Goal: Task Accomplishment & Management: Use online tool/utility

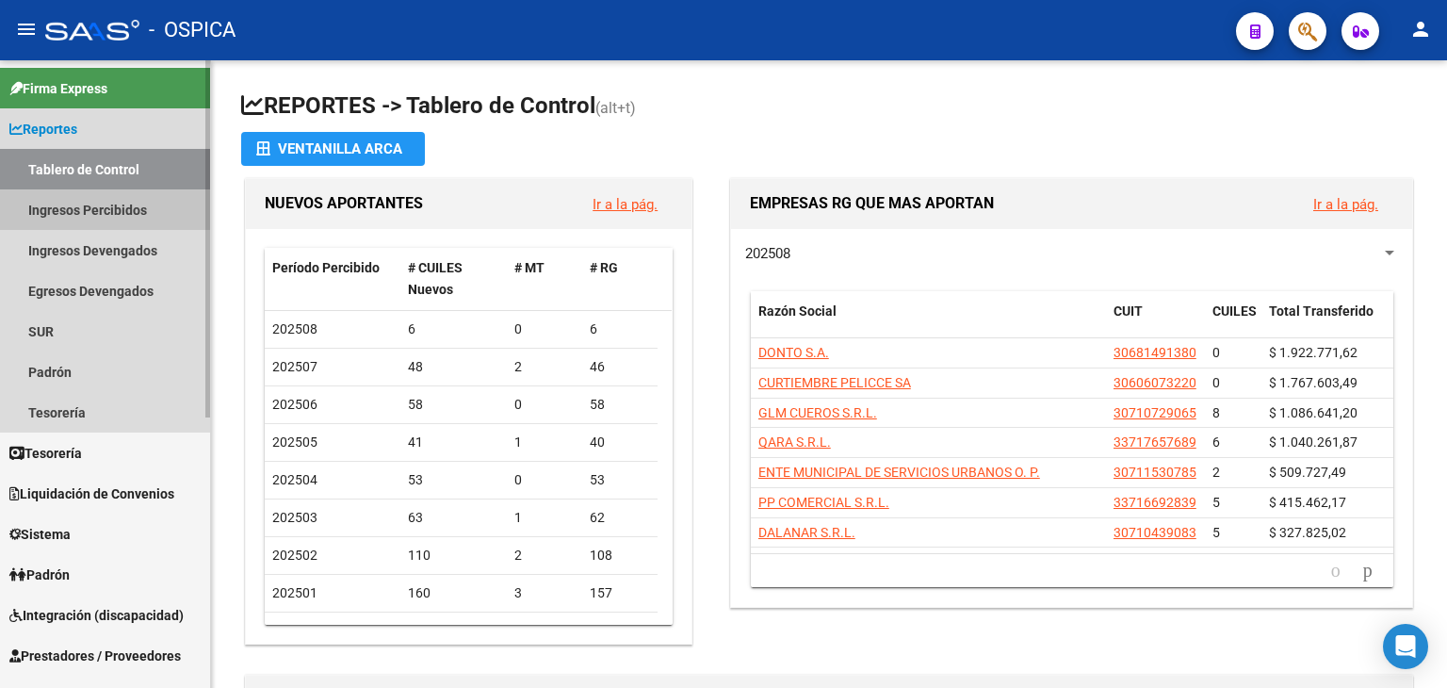
click at [117, 204] on link "Ingresos Percibidos" at bounding box center [105, 209] width 210 height 41
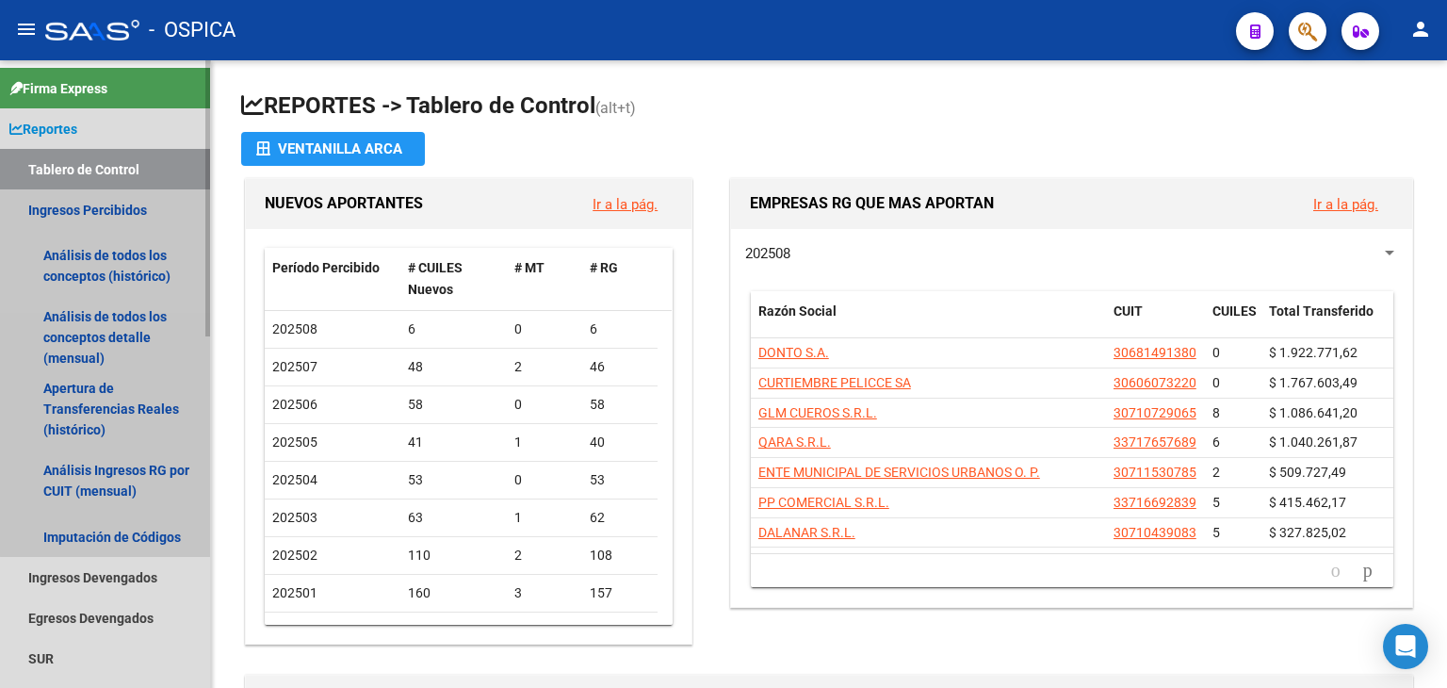
click at [117, 204] on link "Ingresos Percibidos" at bounding box center [105, 209] width 210 height 41
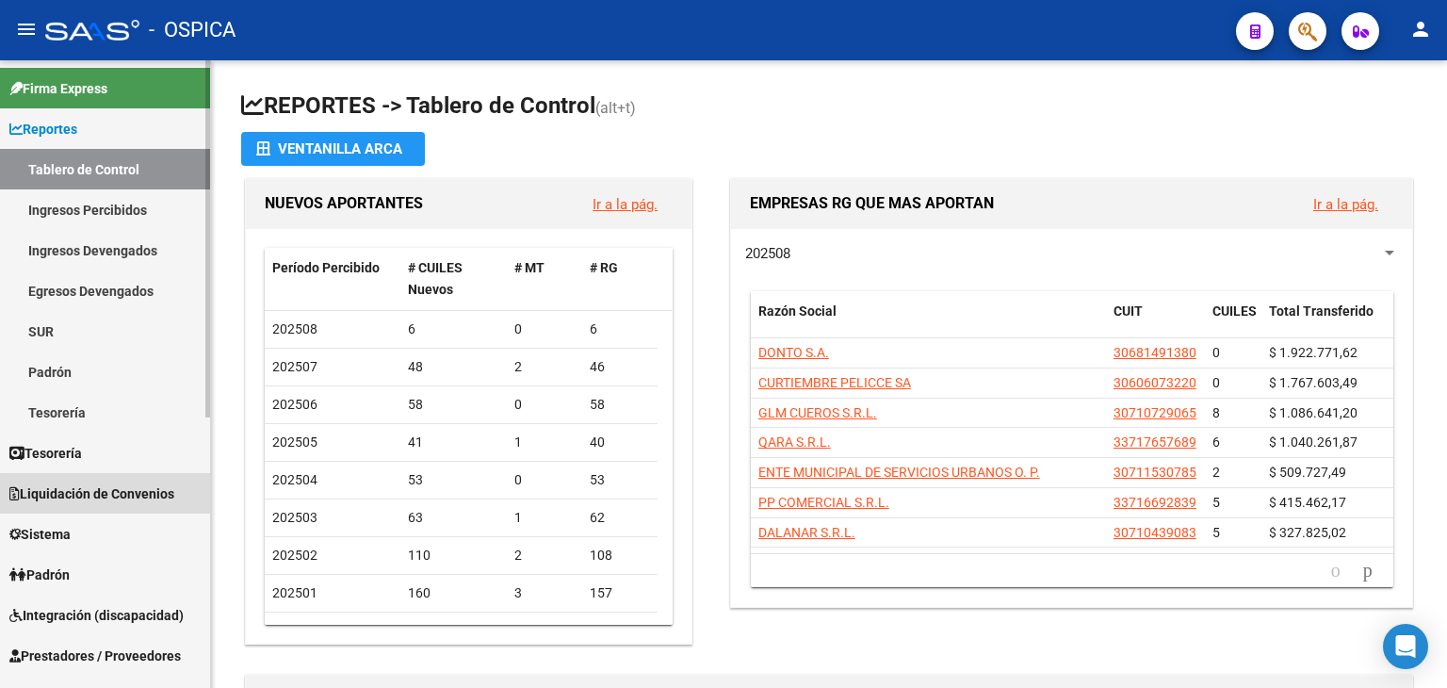
click at [120, 504] on link "Liquidación de Convenios" at bounding box center [105, 493] width 210 height 41
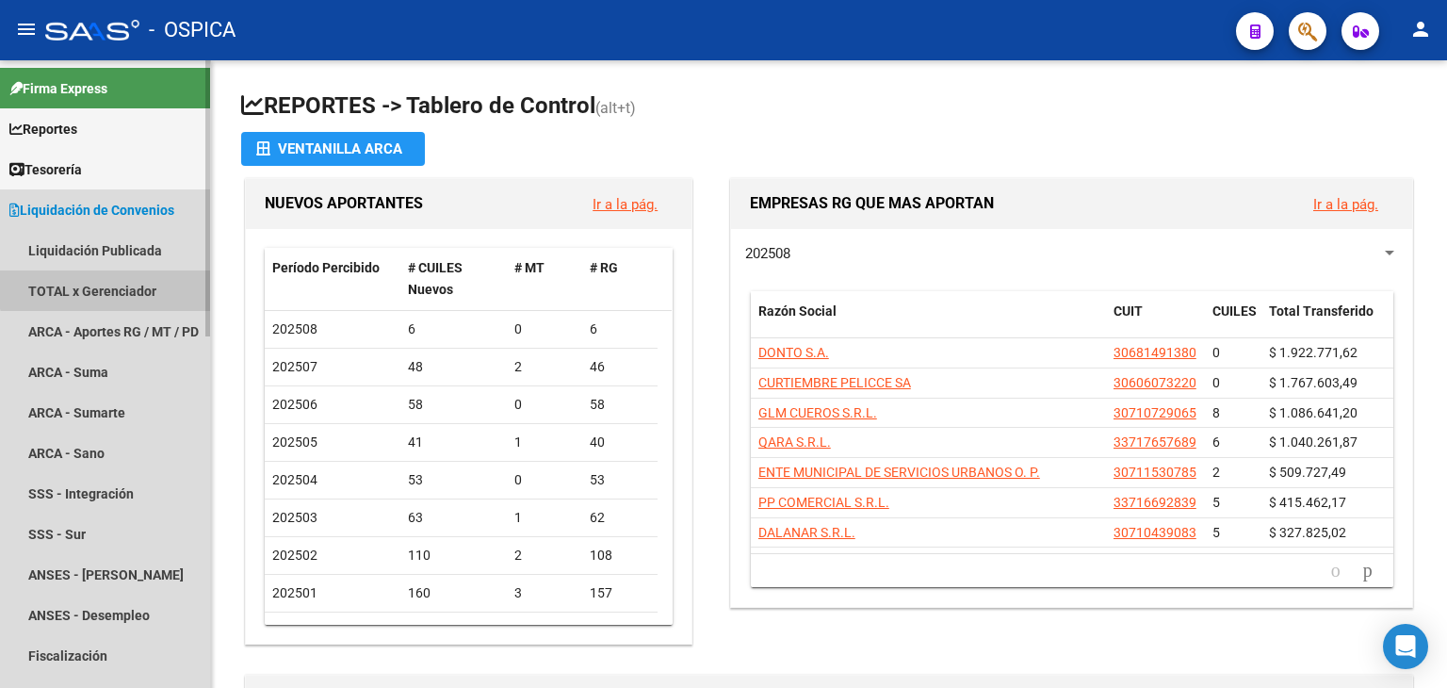
click at [131, 274] on link "TOTAL x Gerenciador" at bounding box center [105, 290] width 210 height 41
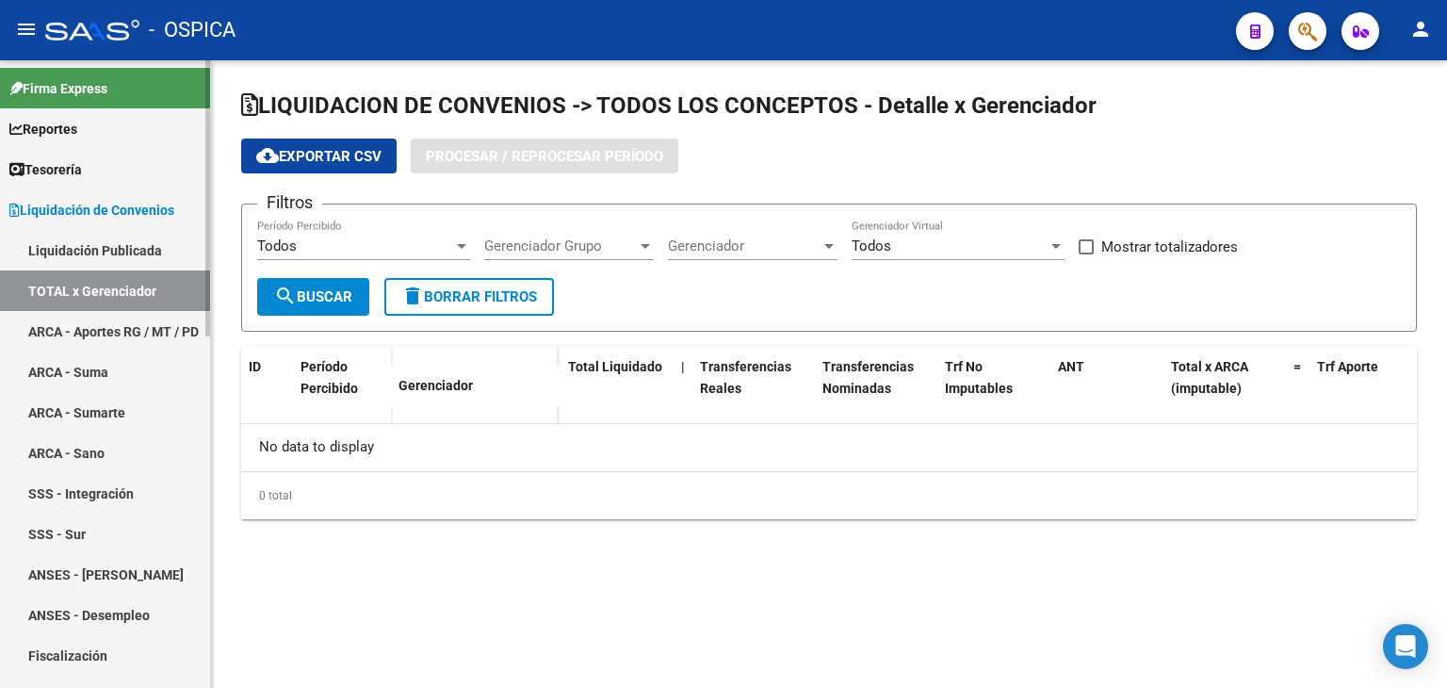
checkbox input "true"
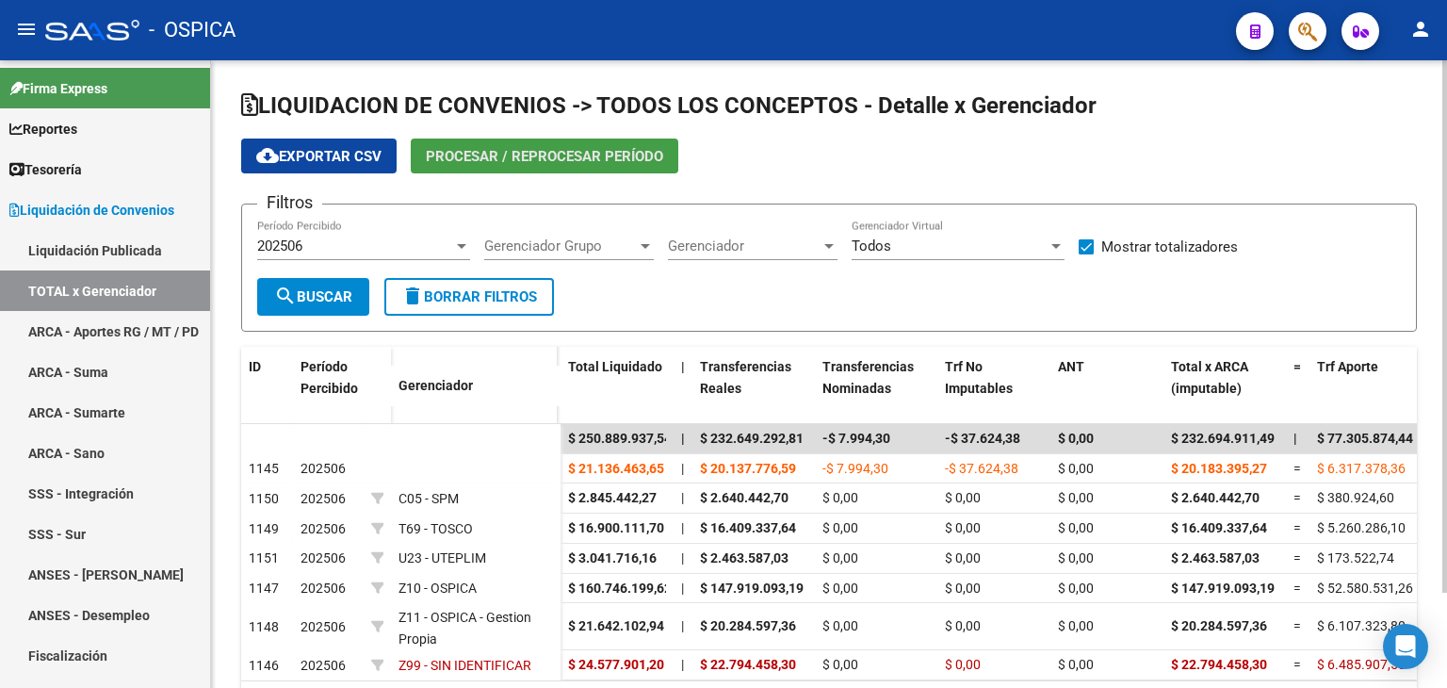
click at [527, 160] on span "Procesar / Reprocesar período" at bounding box center [544, 156] width 237 height 17
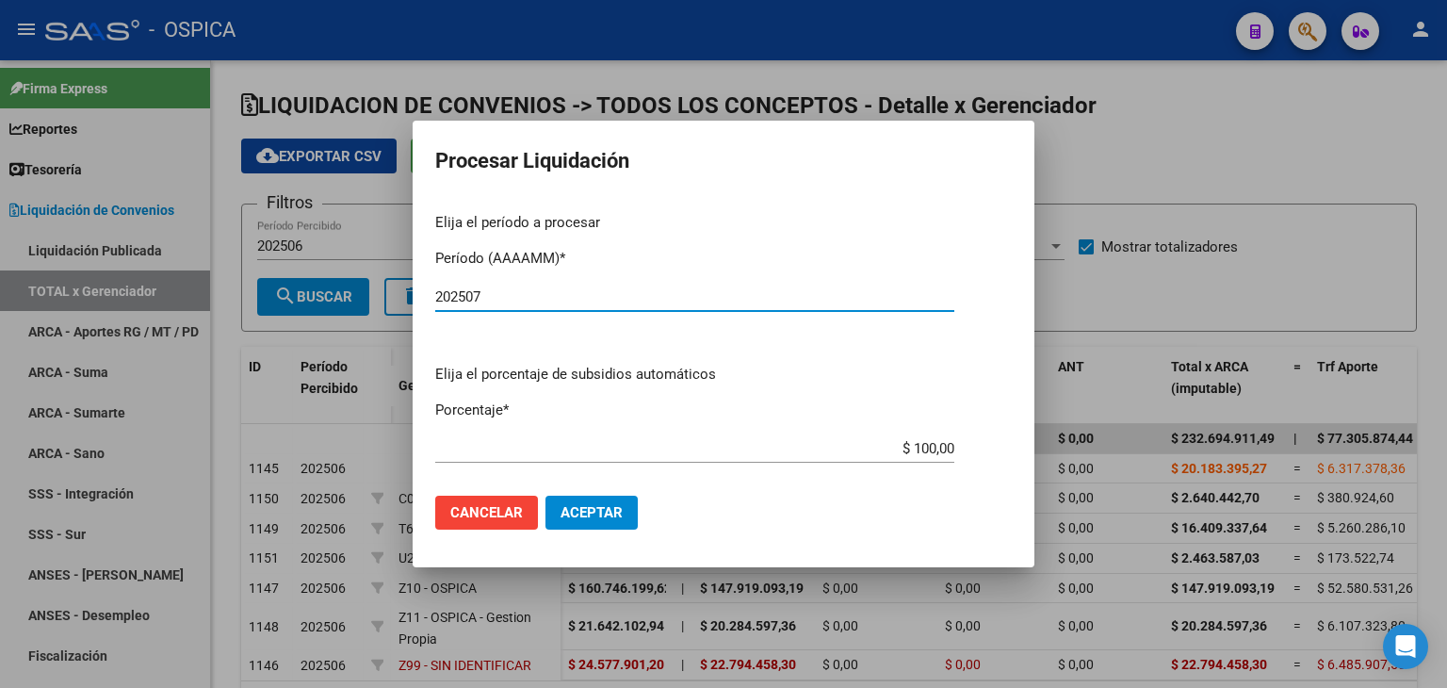
type input "202507"
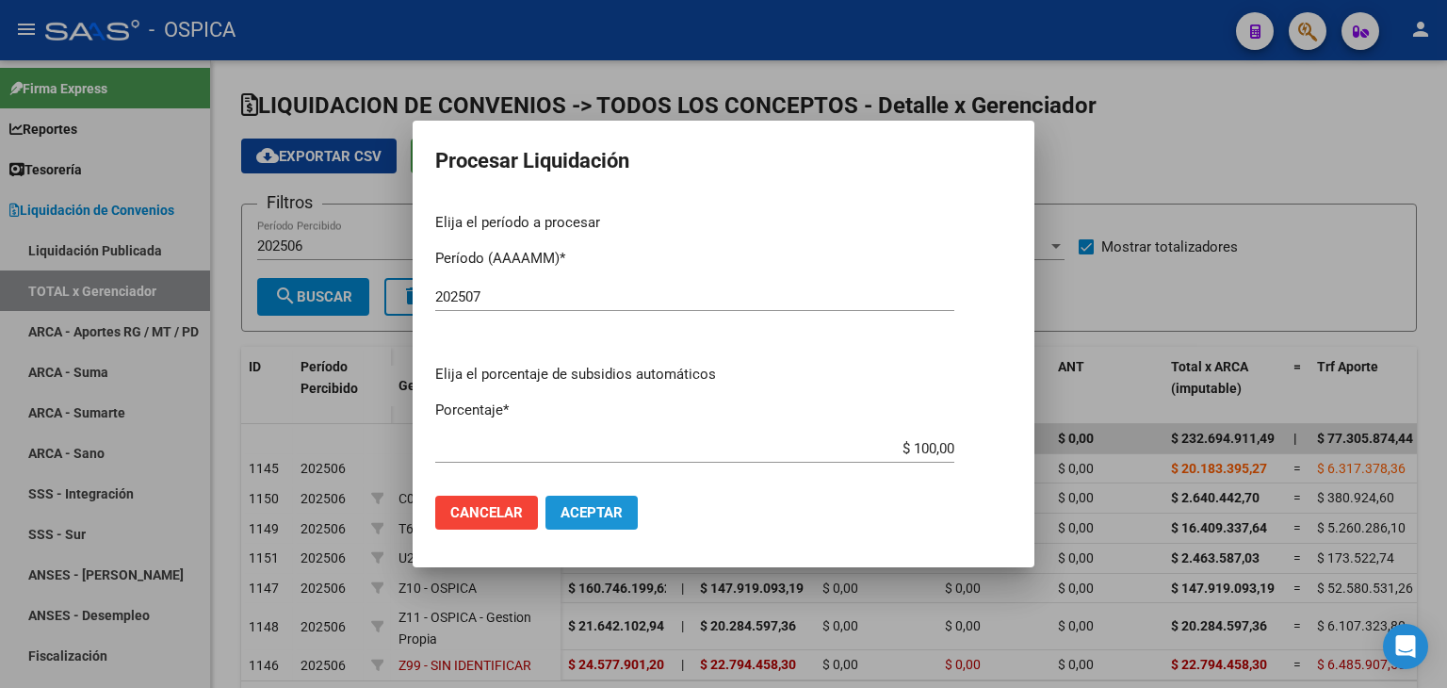
click at [614, 516] on span "Aceptar" at bounding box center [592, 512] width 62 height 17
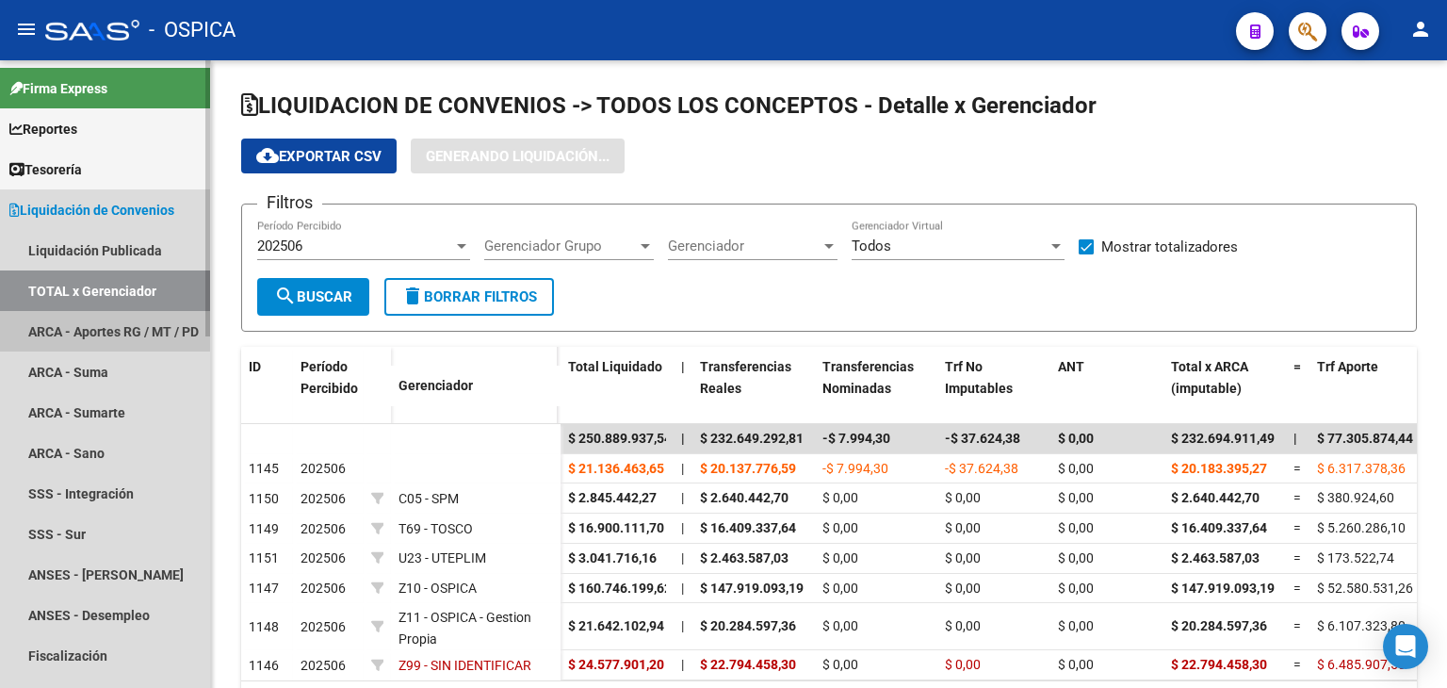
click at [77, 327] on link "ARCA - Aportes RG / MT / PD" at bounding box center [105, 331] width 210 height 41
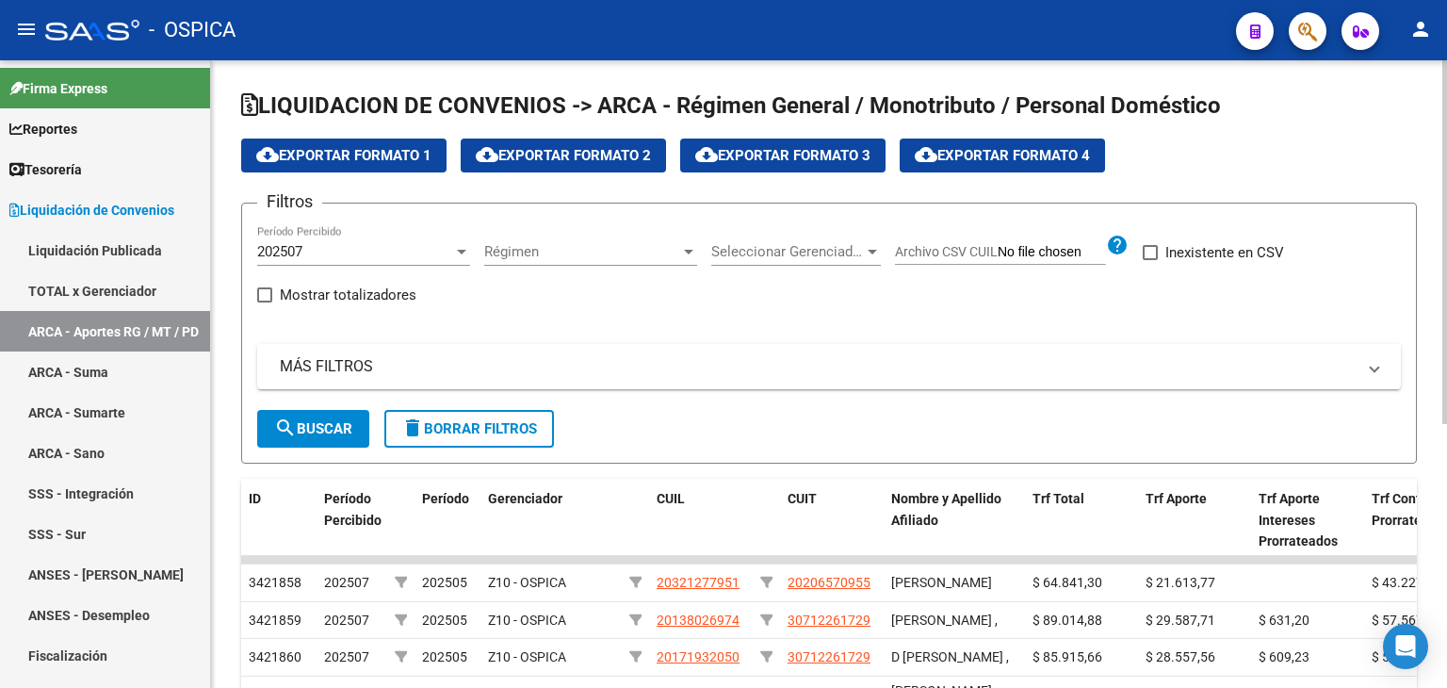
click at [871, 250] on div at bounding box center [872, 252] width 9 height 5
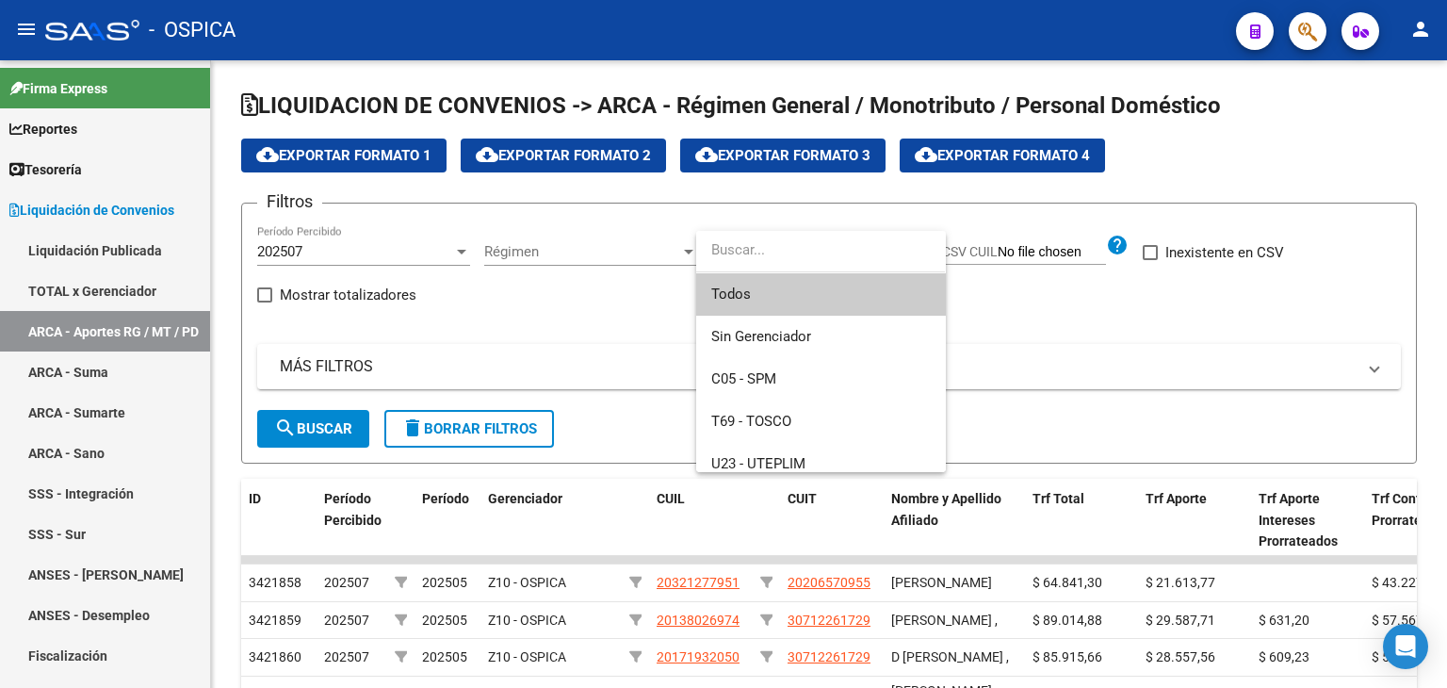
click at [271, 292] on div at bounding box center [723, 344] width 1447 height 688
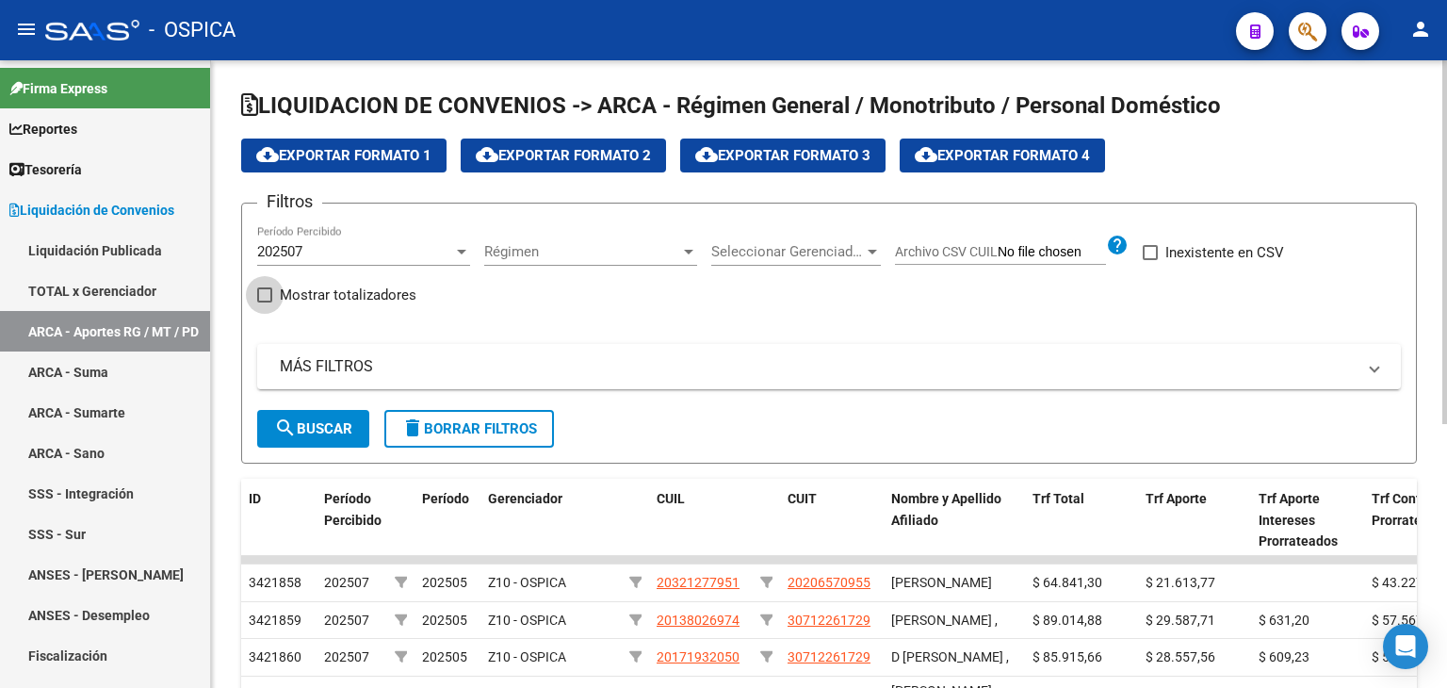
click at [260, 294] on span at bounding box center [264, 294] width 15 height 15
click at [264, 302] on input "Mostrar totalizadores" at bounding box center [264, 302] width 1 height 1
checkbox input "true"
click at [351, 433] on span "search Buscar" at bounding box center [313, 428] width 78 height 17
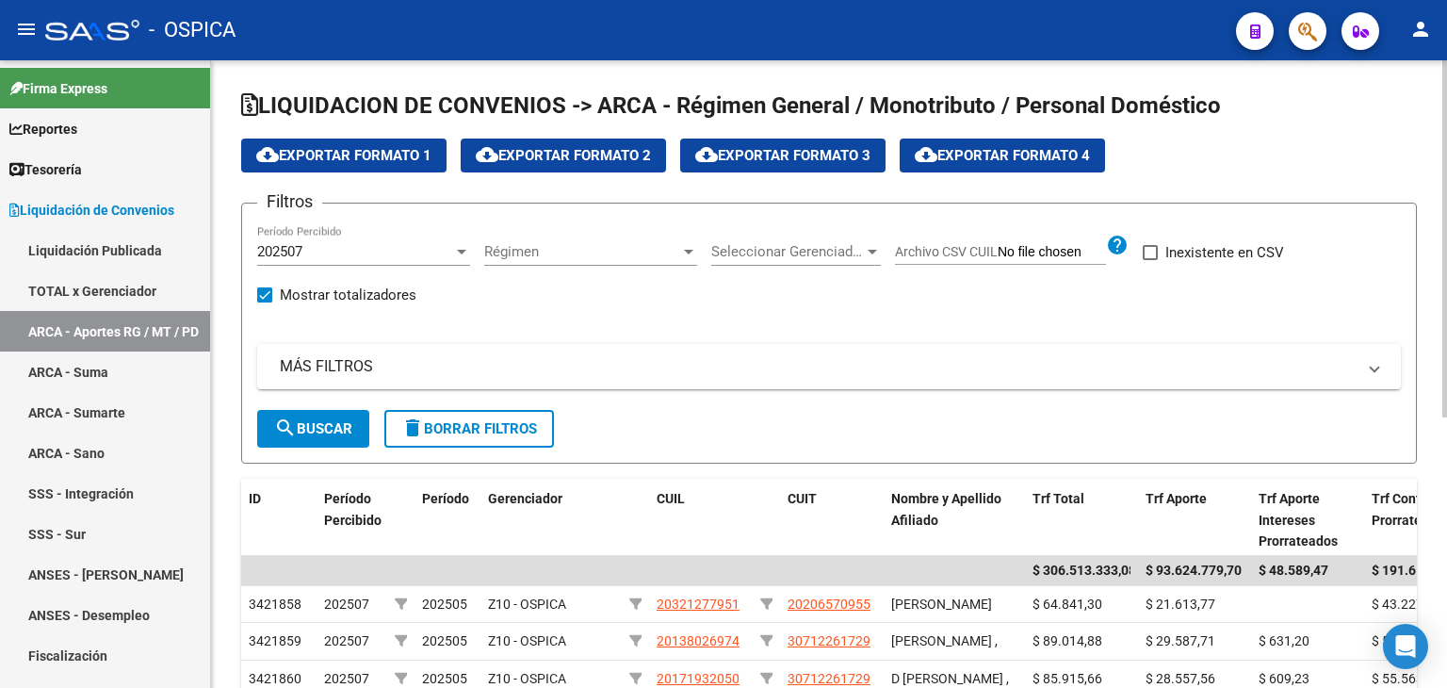
drag, startPoint x: 1440, startPoint y: 122, endPoint x: 1446, endPoint y: 287, distance: 166.0
click at [1446, 287] on div "LIQUIDACION DE CONVENIOS -> ARCA - Régimen General / Monotributo / Personal Dom…" at bounding box center [831, 586] width 1241 height 1053
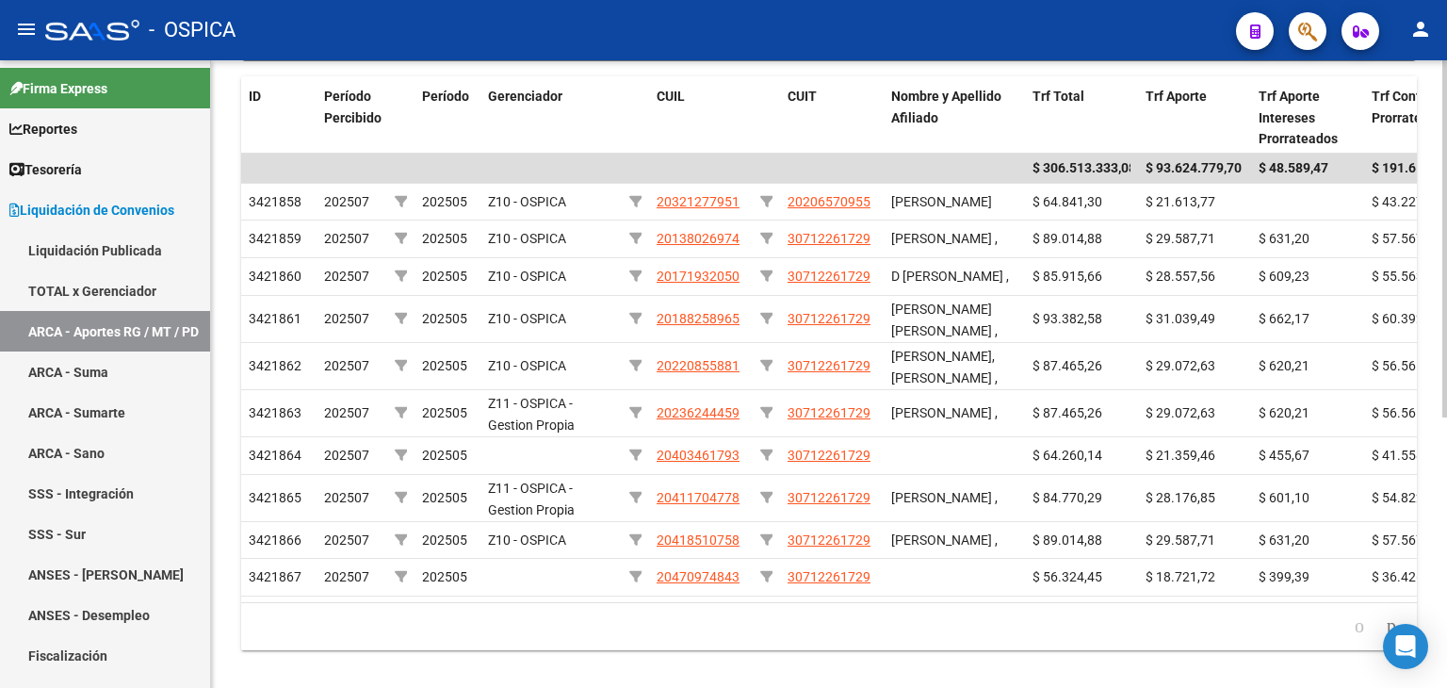
scroll to position [400, 0]
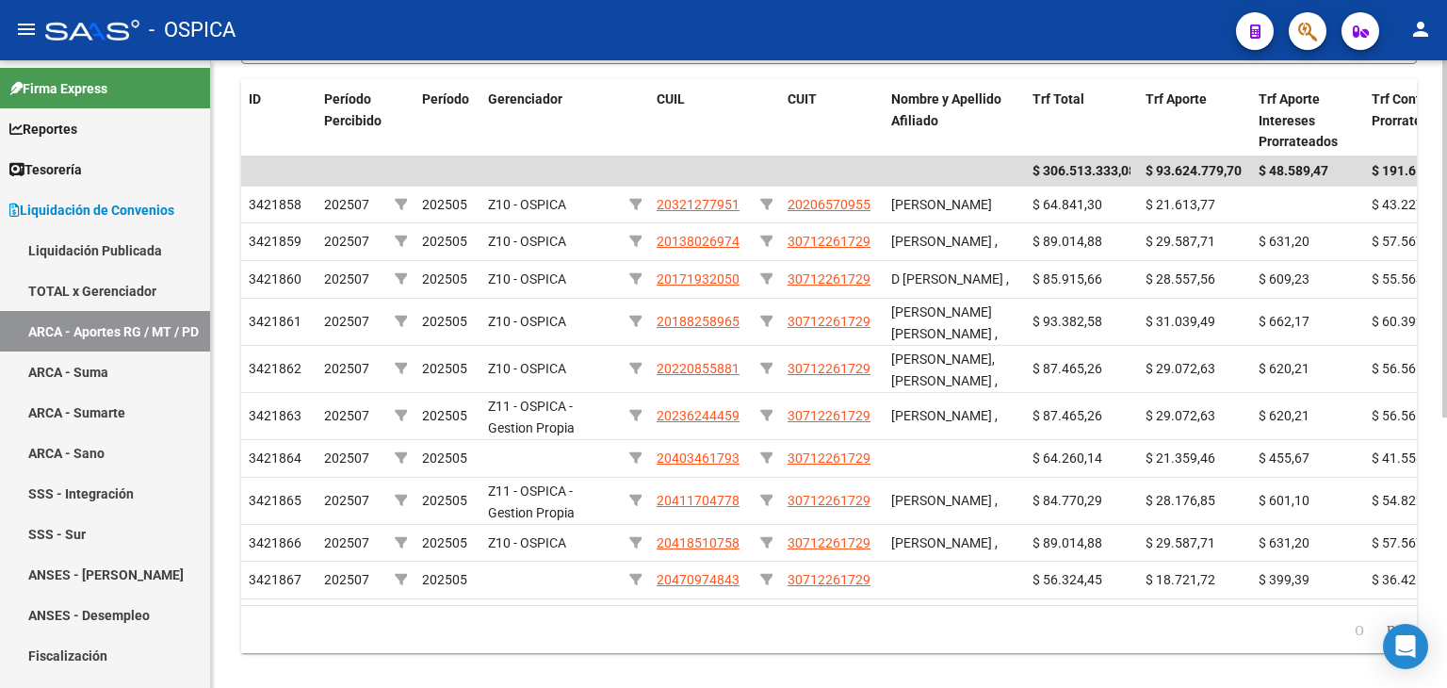
click at [1431, 514] on div "LIQUIDACION DE CONVENIOS -> ARCA - Régimen General / Monotributo / Personal Dom…" at bounding box center [831, 187] width 1241 height 1053
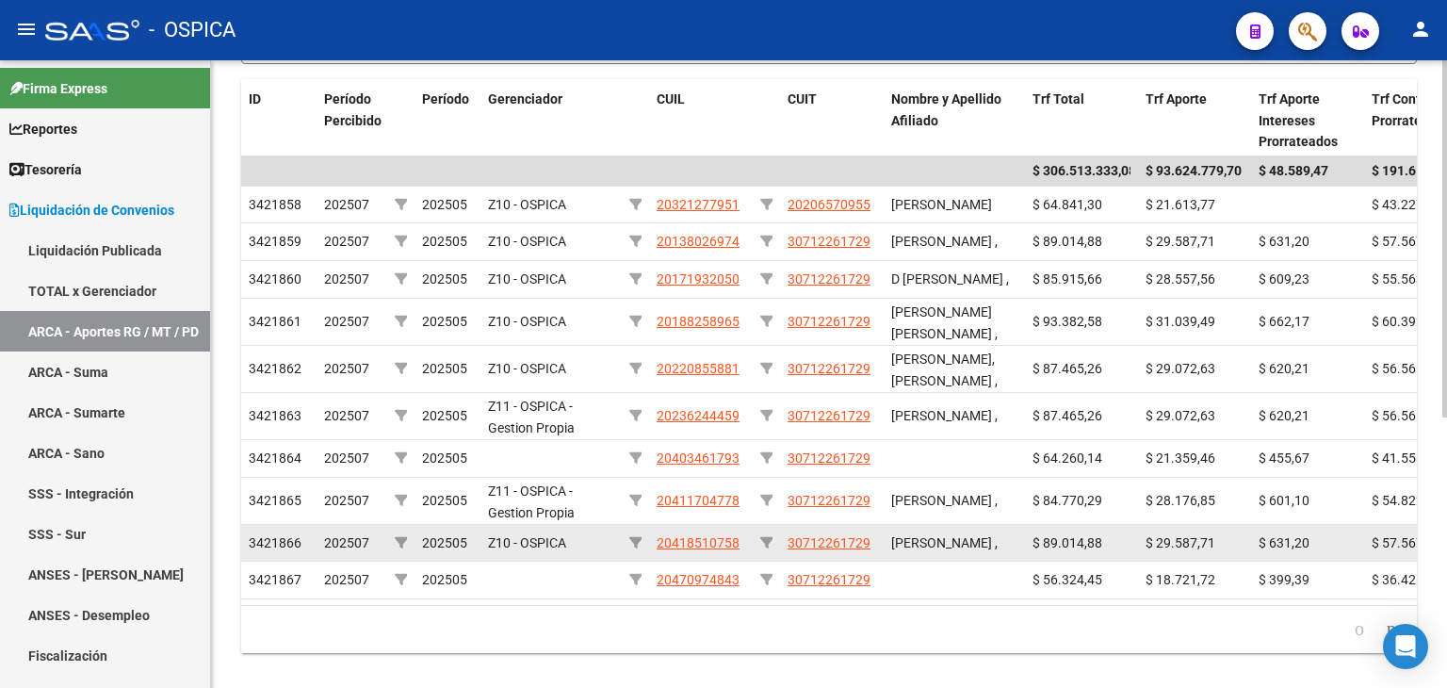
click at [606, 562] on datatable-body-cell "Z10 - OSPICA" at bounding box center [551, 543] width 141 height 37
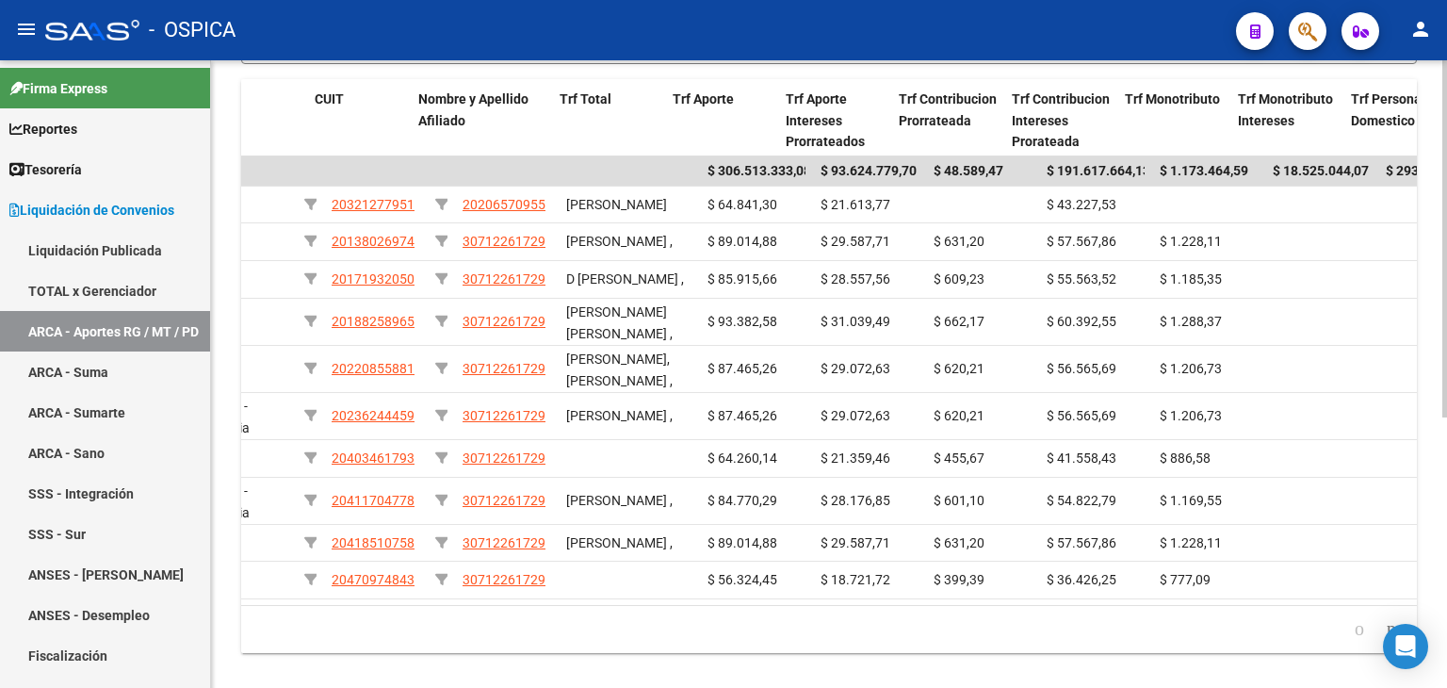
scroll to position [0, 479]
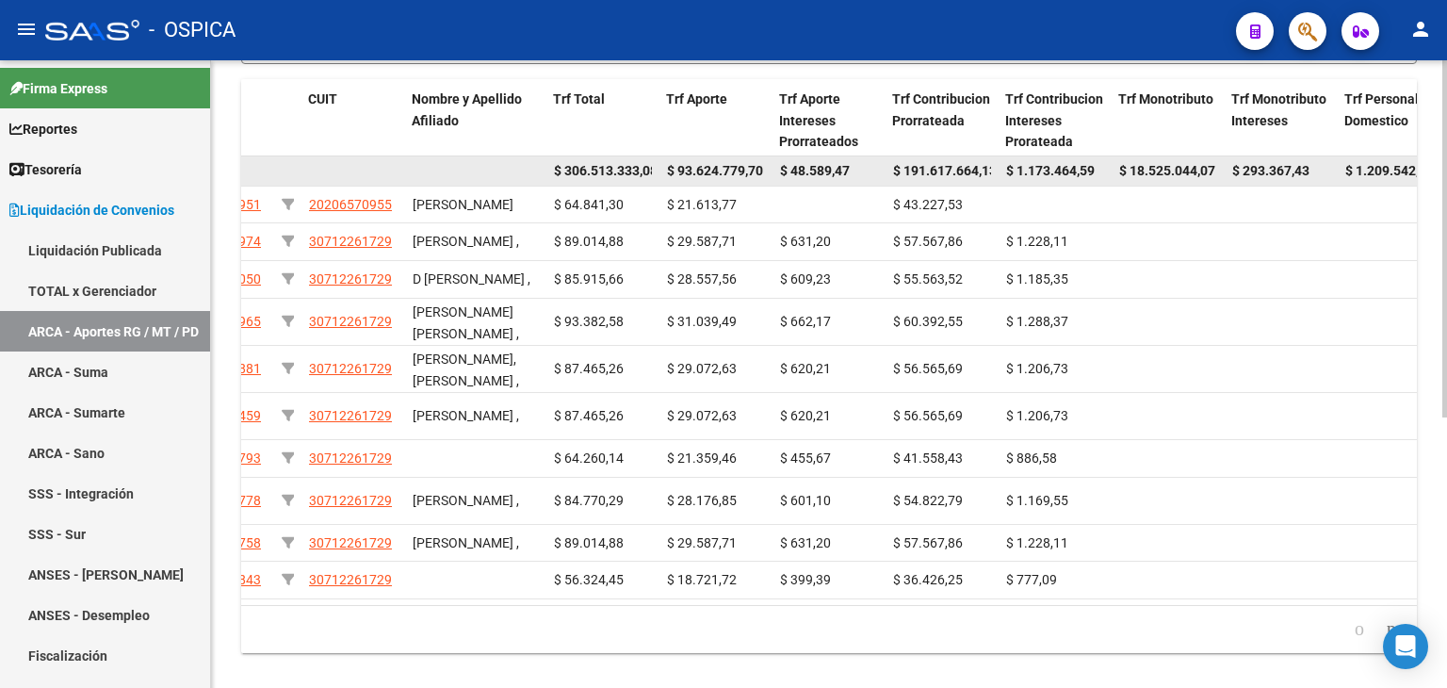
drag, startPoint x: 1131, startPoint y: 170, endPoint x: 1215, endPoint y: 171, distance: 83.9
click at [1215, 171] on span "$ 18.525.044,07" at bounding box center [1167, 170] width 96 height 15
copy span "18.525.044,07"
